Goal: Communication & Community: Participate in discussion

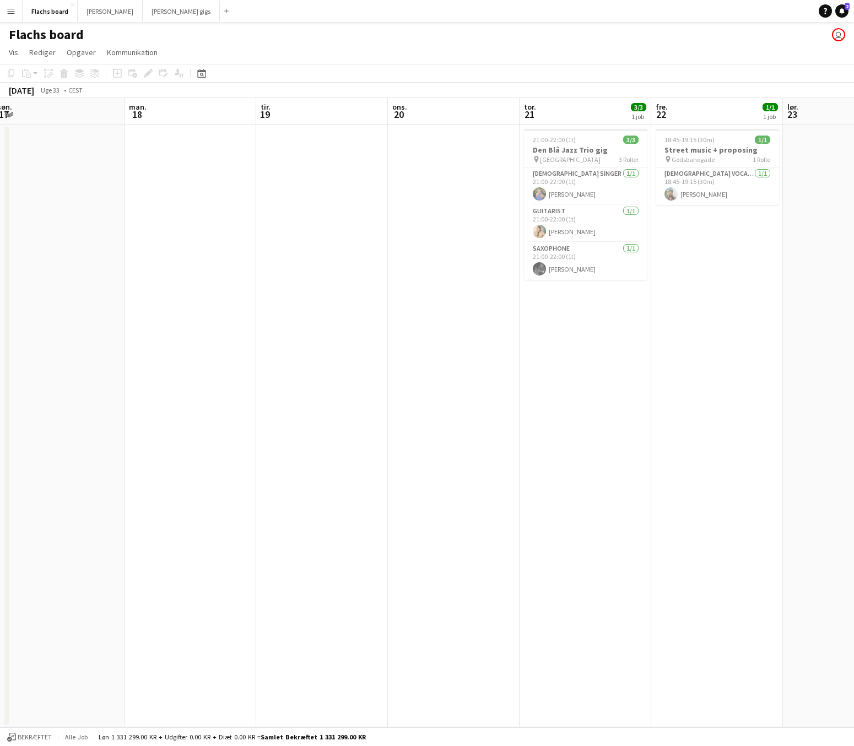
scroll to position [0, 347]
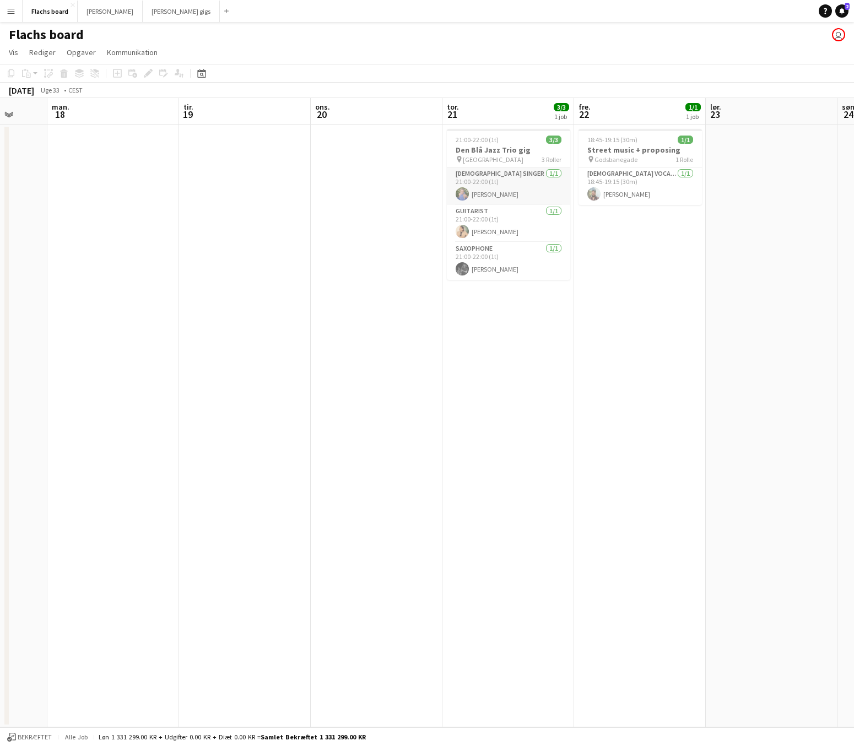
click at [502, 188] on app-card-role "[DEMOGRAPHIC_DATA] Singer [DATE] 21:00-22:00 (1t) [PERSON_NAME]" at bounding box center [508, 185] width 123 height 37
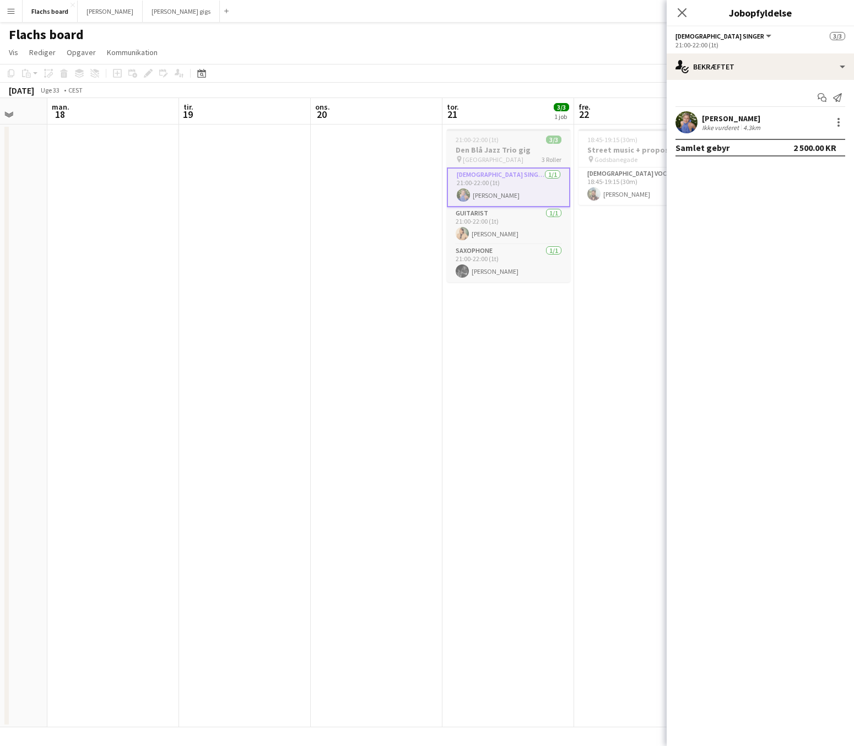
scroll to position [0, 348]
click at [495, 156] on span "[GEOGRAPHIC_DATA]" at bounding box center [492, 159] width 61 height 8
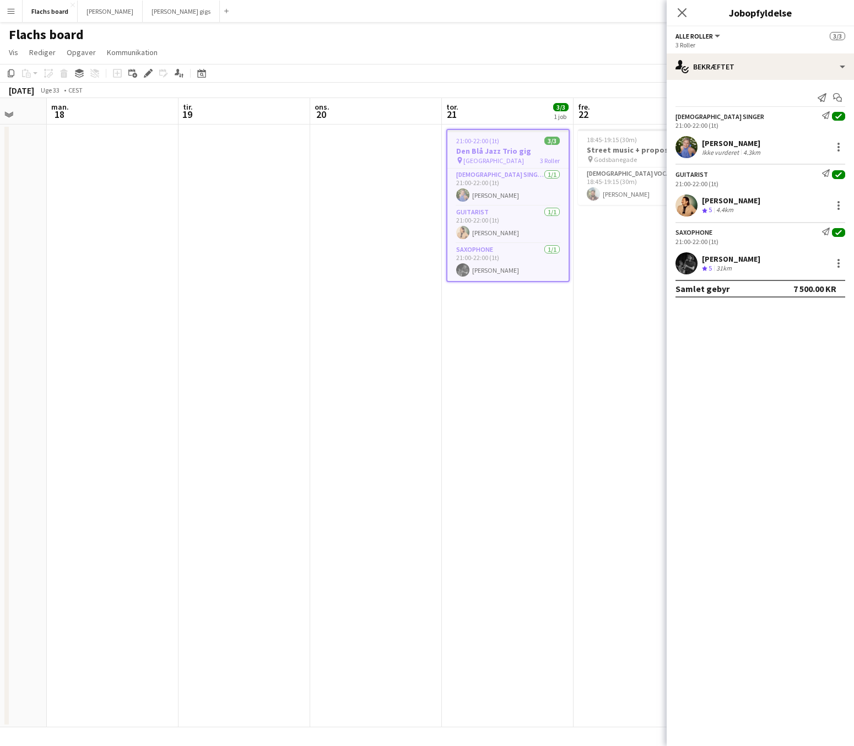
click at [296, 168] on app-date-cell at bounding box center [244, 425] width 132 height 602
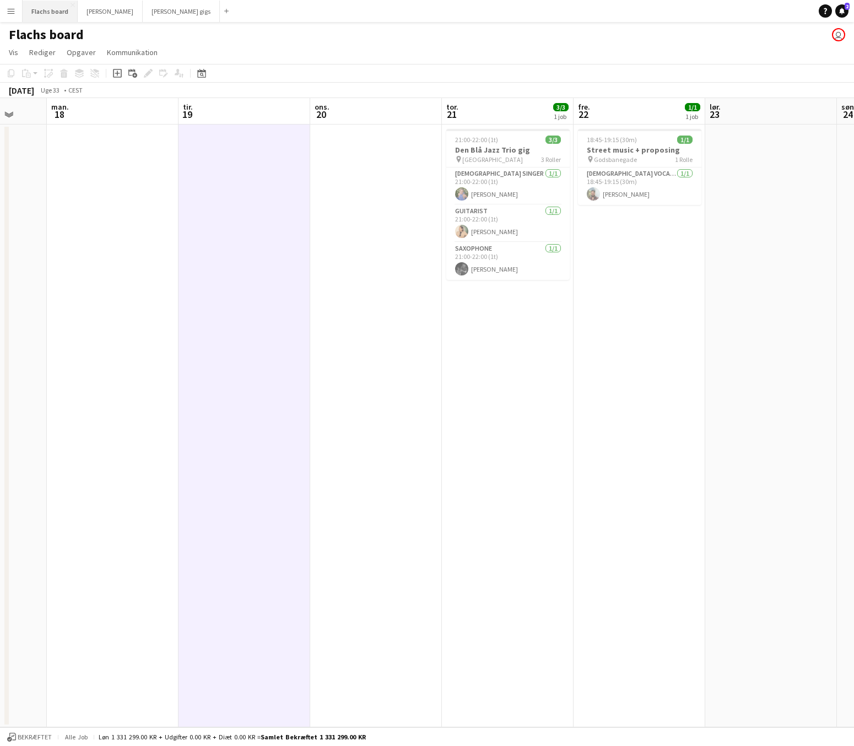
click at [56, 13] on button "Flachs board Luk" at bounding box center [50, 11] width 55 height 21
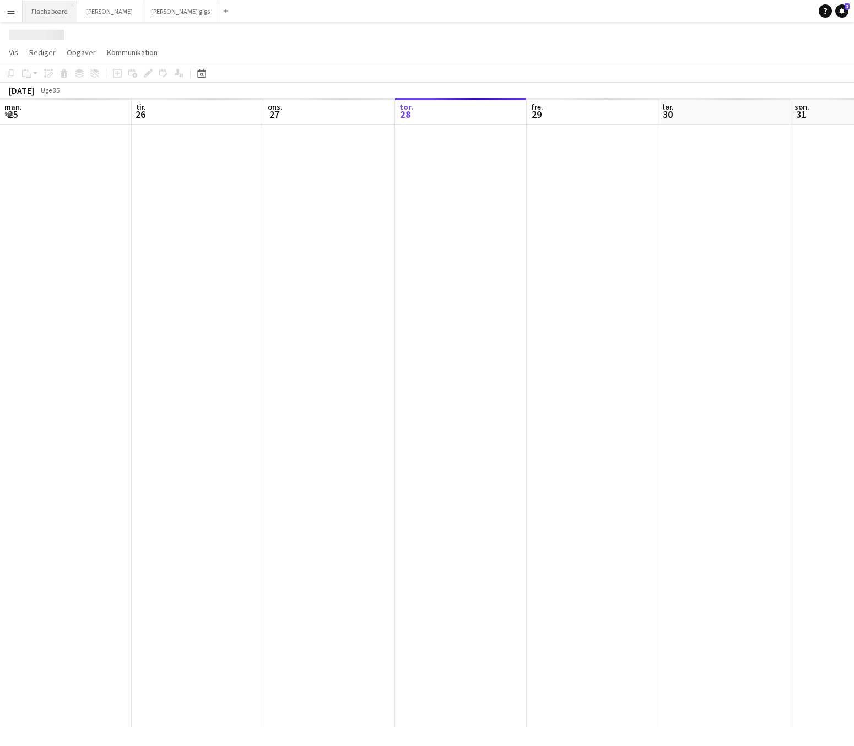
scroll to position [0, 263]
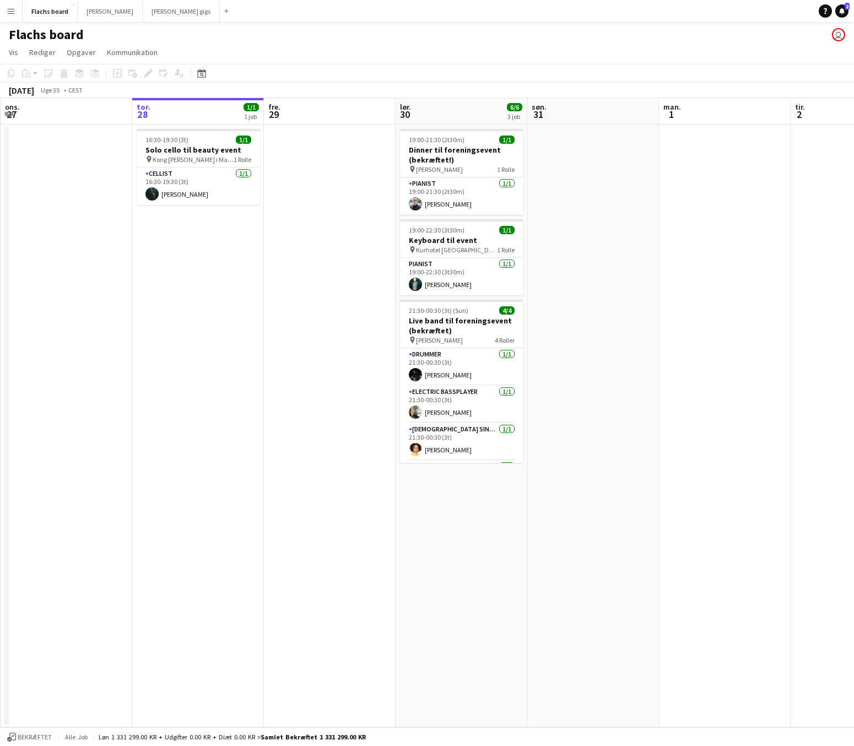
click at [12, 12] on app-icon "Menu" at bounding box center [11, 11] width 9 height 9
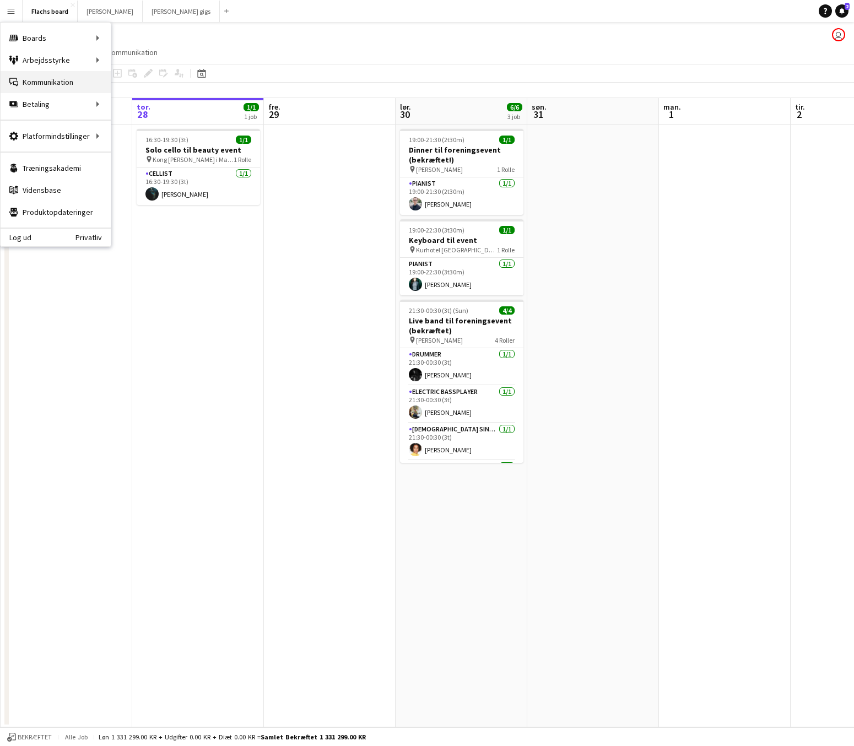
click at [30, 84] on link "Kommunikation Kommunikation" at bounding box center [56, 82] width 110 height 22
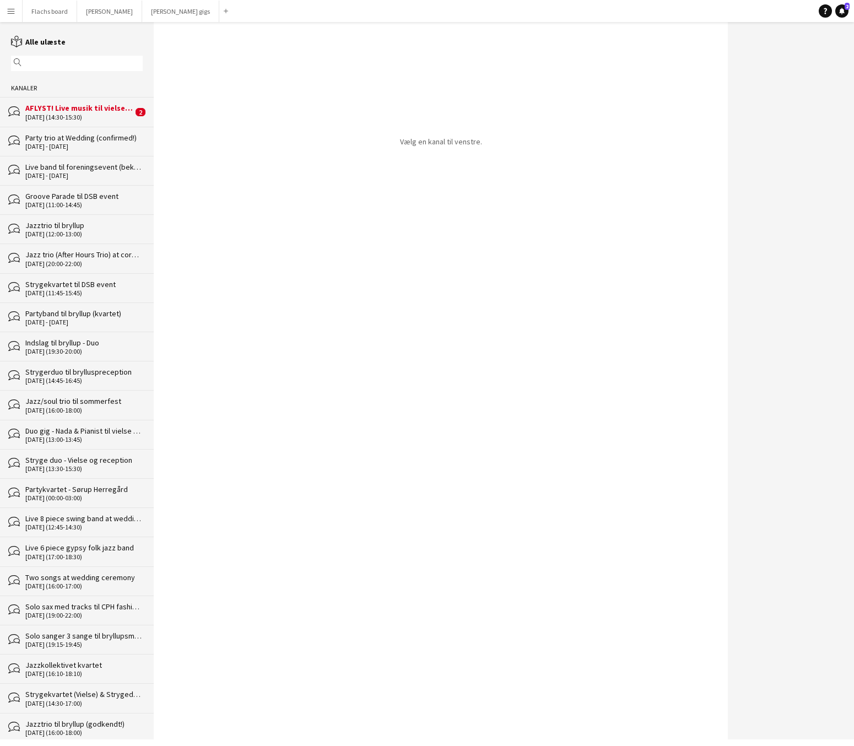
click at [55, 113] on div "[DATE] (14:30-15:30)" at bounding box center [78, 117] width 107 height 8
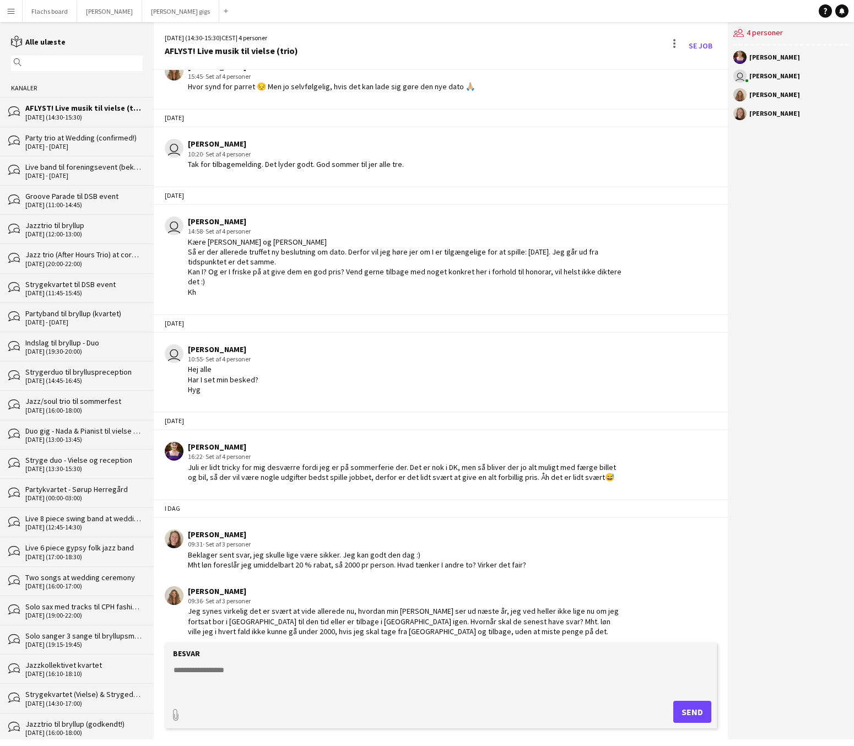
scroll to position [1946, 0]
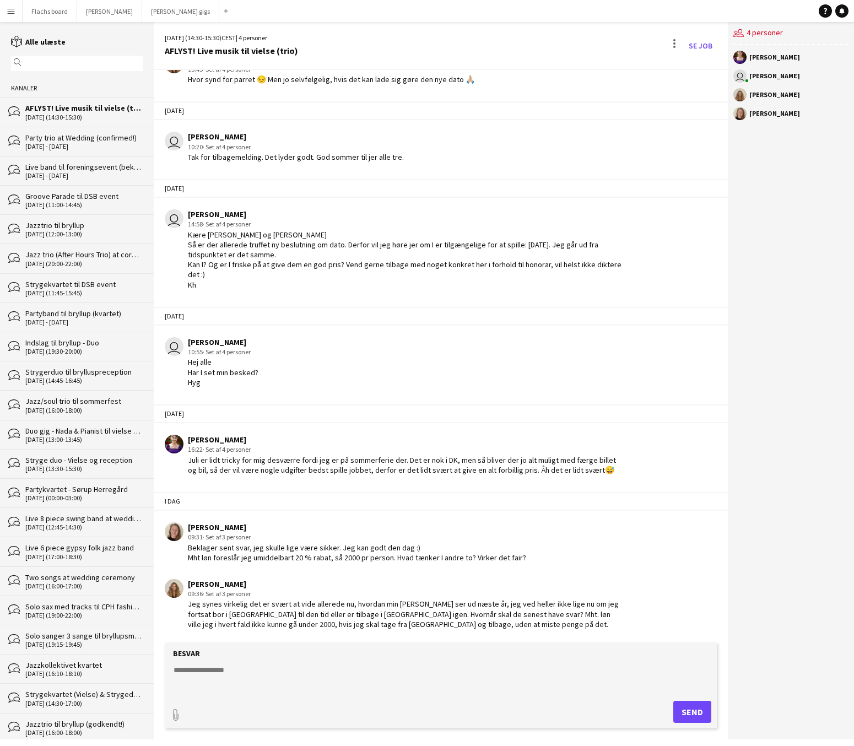
click at [287, 679] on textarea at bounding box center [442, 678] width 541 height 29
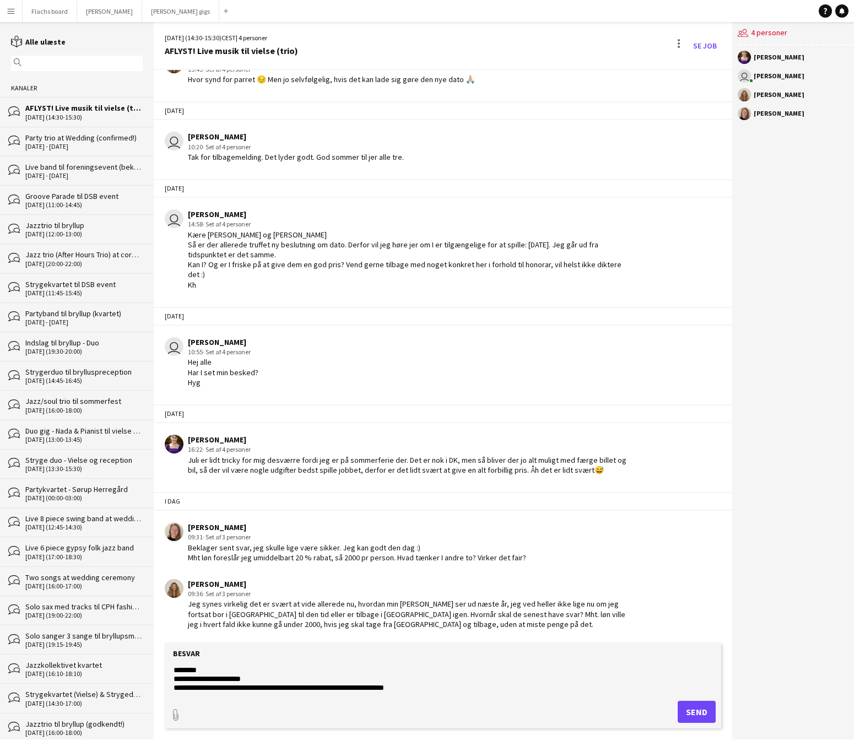
scroll to position [9, 0]
drag, startPoint x: 415, startPoint y: 676, endPoint x: 307, endPoint y: 678, distance: 108.0
click at [307, 679] on textarea "**********" at bounding box center [442, 678] width 541 height 29
click at [337, 686] on textarea "**********" at bounding box center [442, 678] width 541 height 29
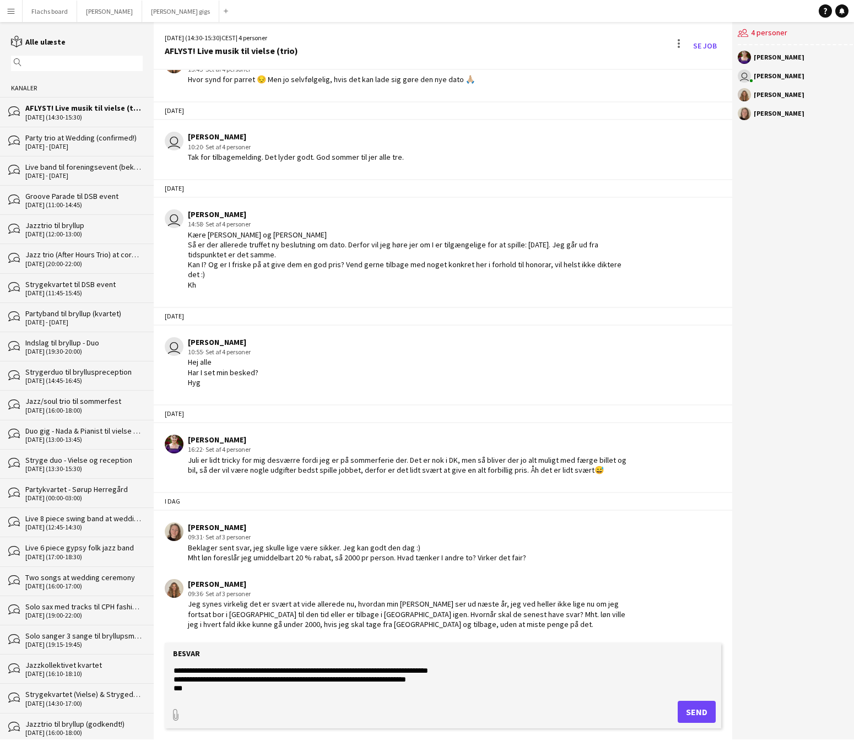
scroll to position [18, 0]
type textarea "**********"
click at [692, 713] on button "Send" at bounding box center [696, 711] width 38 height 22
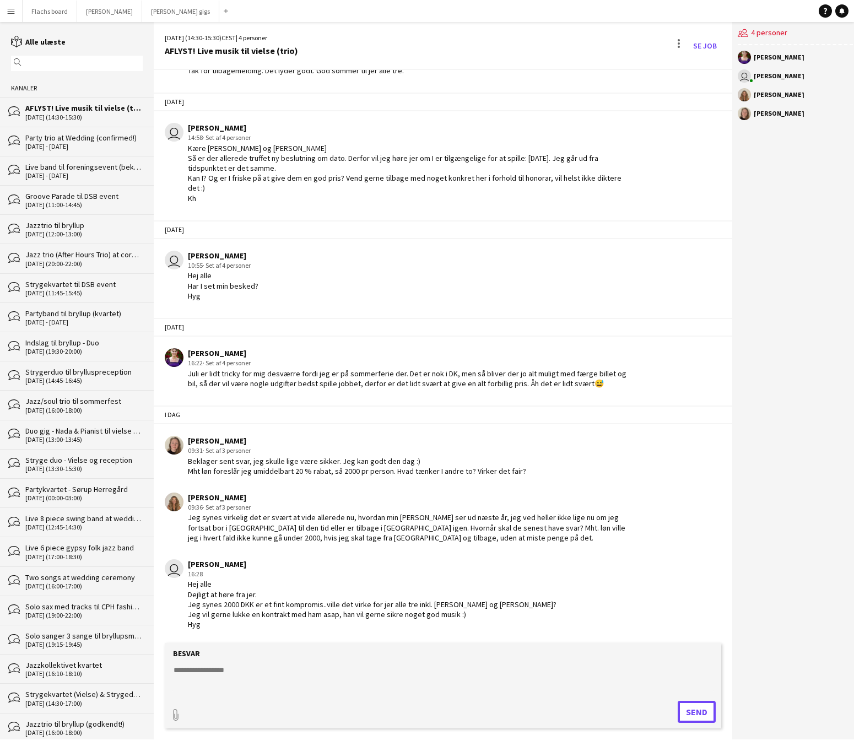
scroll to position [2032, 0]
